Goal: Task Accomplishment & Management: Manage account settings

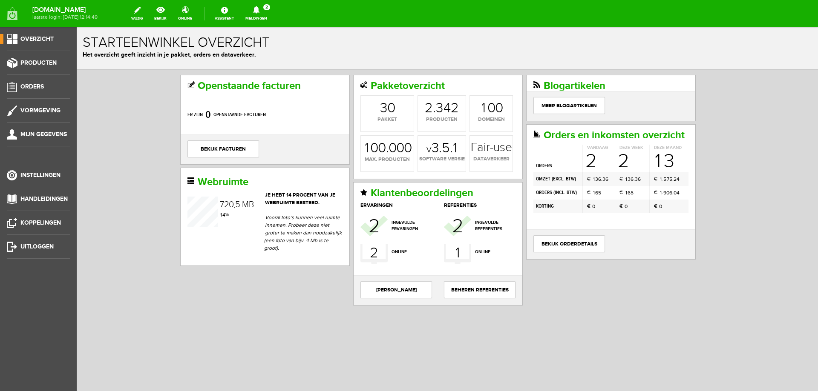
click at [272, 21] on link "Meldingen 2 Nieuwe orders Er is een nieuwe order( #2499 ) geplaatst door [PERSO…" at bounding box center [256, 13] width 32 height 19
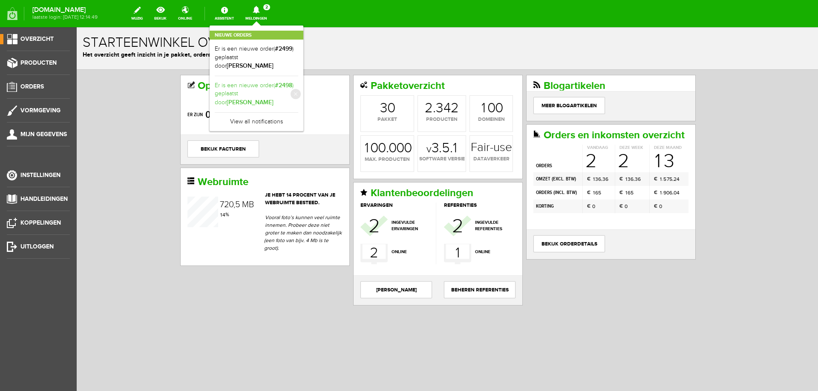
click at [285, 102] on link "Er is een nieuwe order( #2498 ) geplaatst door [PERSON_NAME]" at bounding box center [256, 94] width 83 height 26
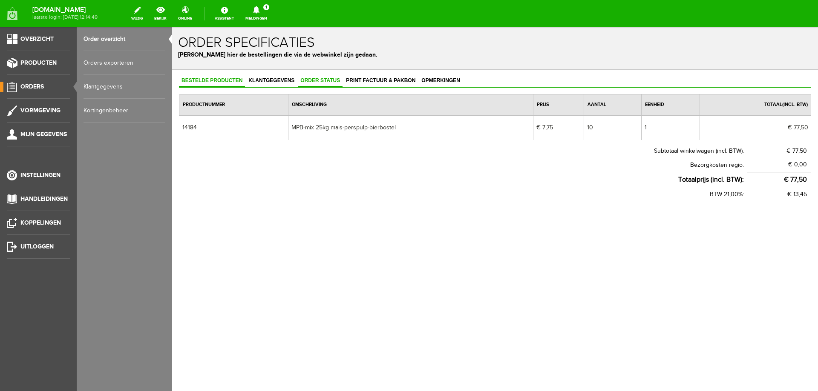
click at [328, 81] on span "Order status" at bounding box center [320, 81] width 45 height 6
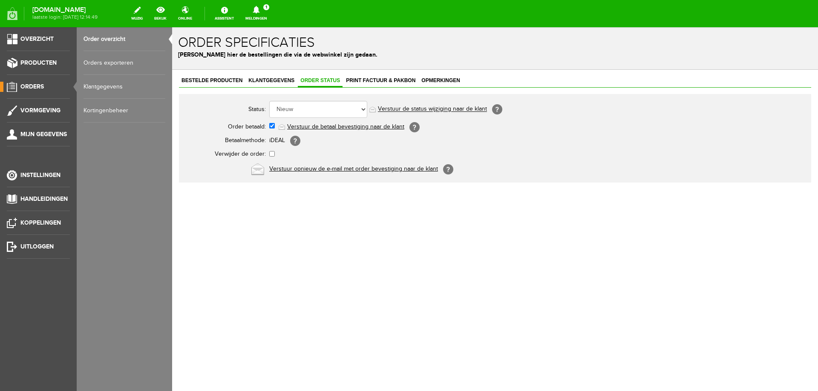
click at [382, 74] on div "Bestelde producten Klantgegevens Order status Print factuur & pakbon Opmerkinge…" at bounding box center [495, 158] width 646 height 177
click at [372, 78] on span "Print factuur & pakbon" at bounding box center [380, 81] width 75 height 6
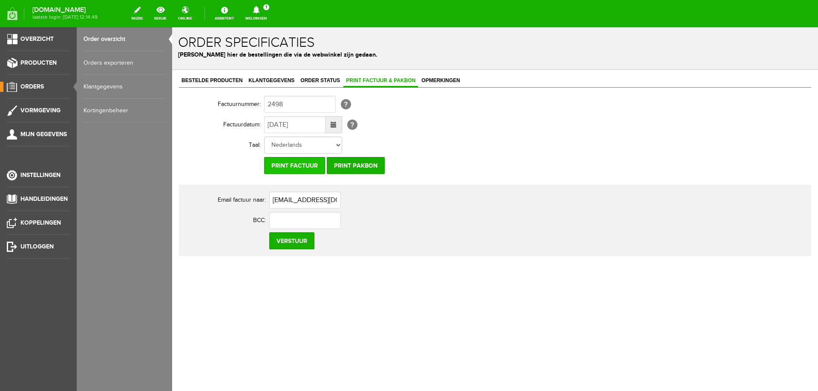
click at [304, 167] on input "Print factuur" at bounding box center [294, 165] width 61 height 17
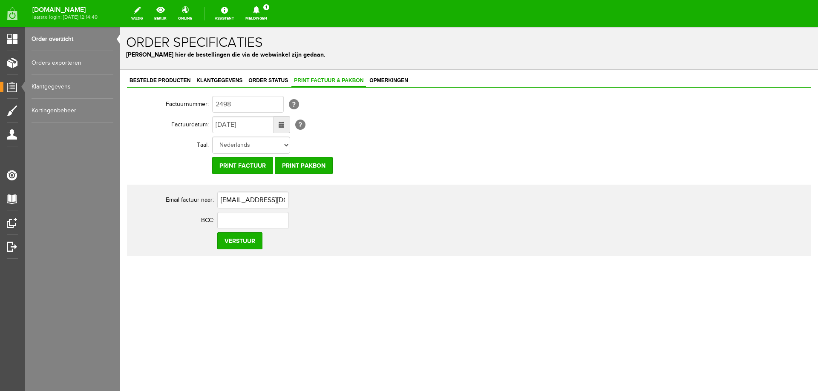
click at [272, 19] on link "Meldingen 1 Nieuwe orders Er is een nieuwe order( #2499 ) geplaatst door [PERSO…" at bounding box center [256, 13] width 32 height 19
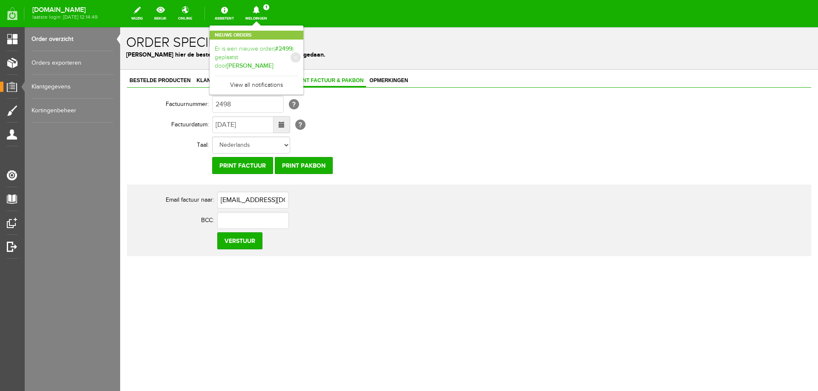
click at [272, 57] on link "Er is een nieuwe order( #2499 ) geplaatst door [PERSON_NAME]" at bounding box center [256, 58] width 83 height 26
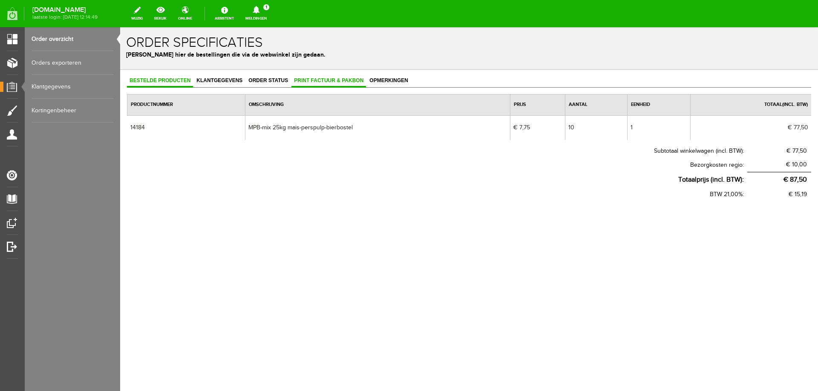
click at [313, 81] on span "Print factuur & pakbon" at bounding box center [328, 81] width 75 height 6
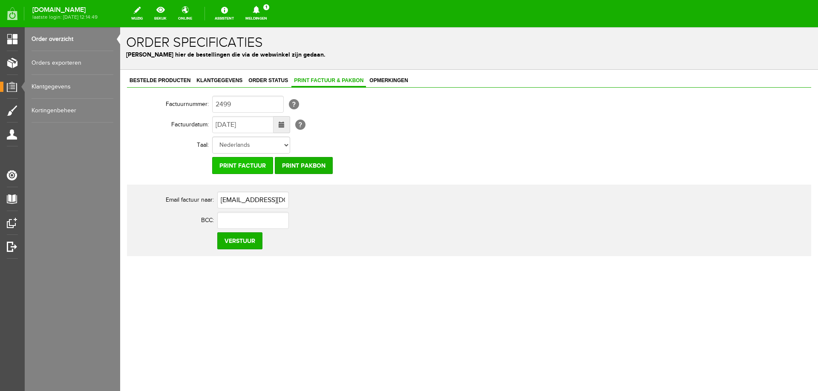
click at [262, 167] on input "Print factuur" at bounding box center [242, 165] width 61 height 17
click at [306, 167] on input "Print pakbon" at bounding box center [304, 165] width 58 height 17
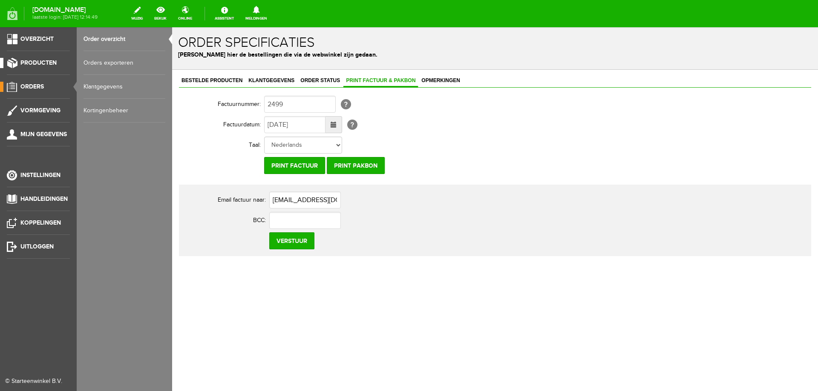
click at [11, 59] on link "Producten" at bounding box center [35, 63] width 70 height 10
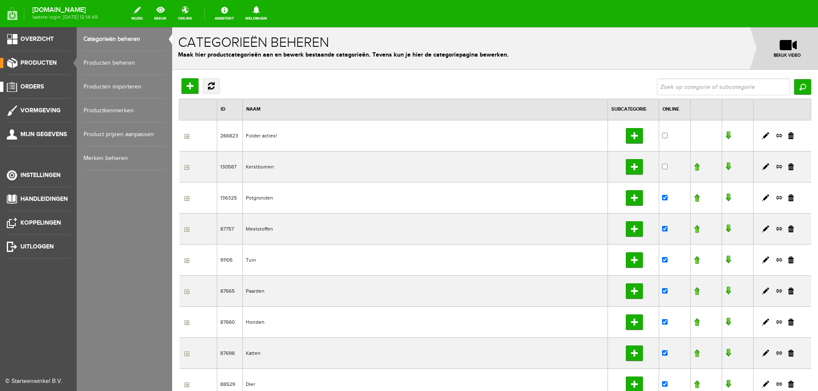
click at [21, 83] on span "Orders" at bounding box center [31, 86] width 23 height 7
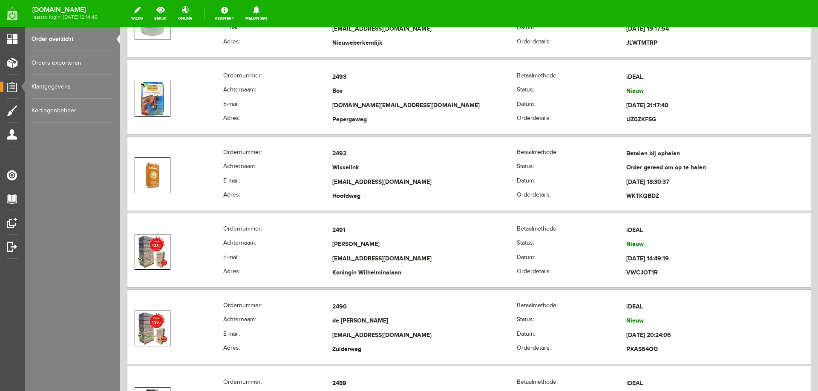
scroll to position [639, 0]
